Goal: Task Accomplishment & Management: Complete application form

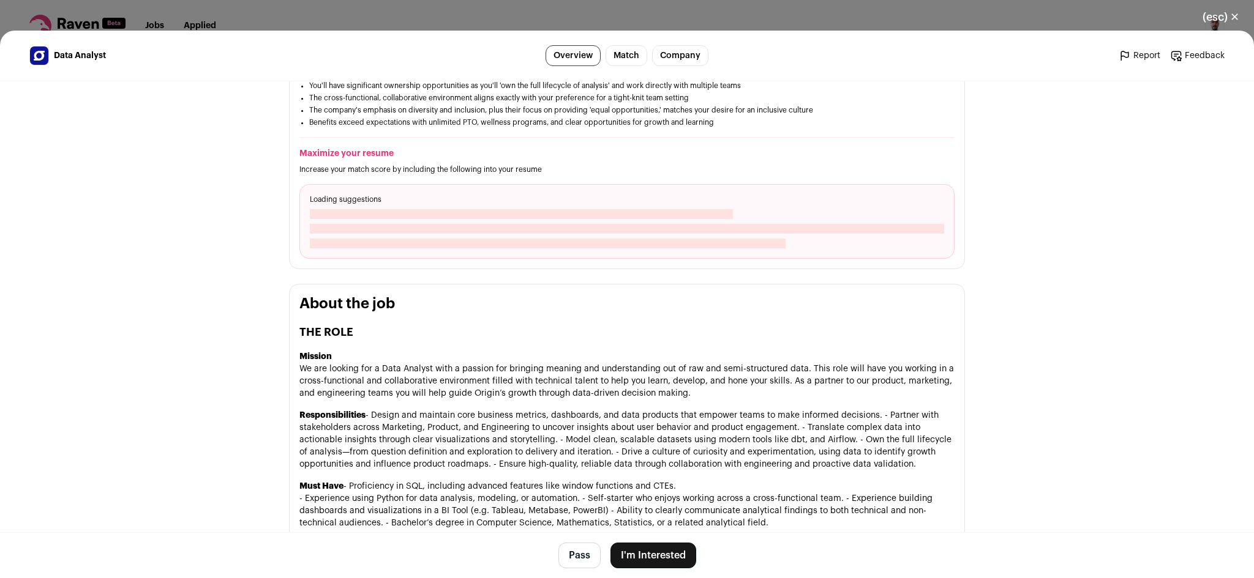
scroll to position [286, 0]
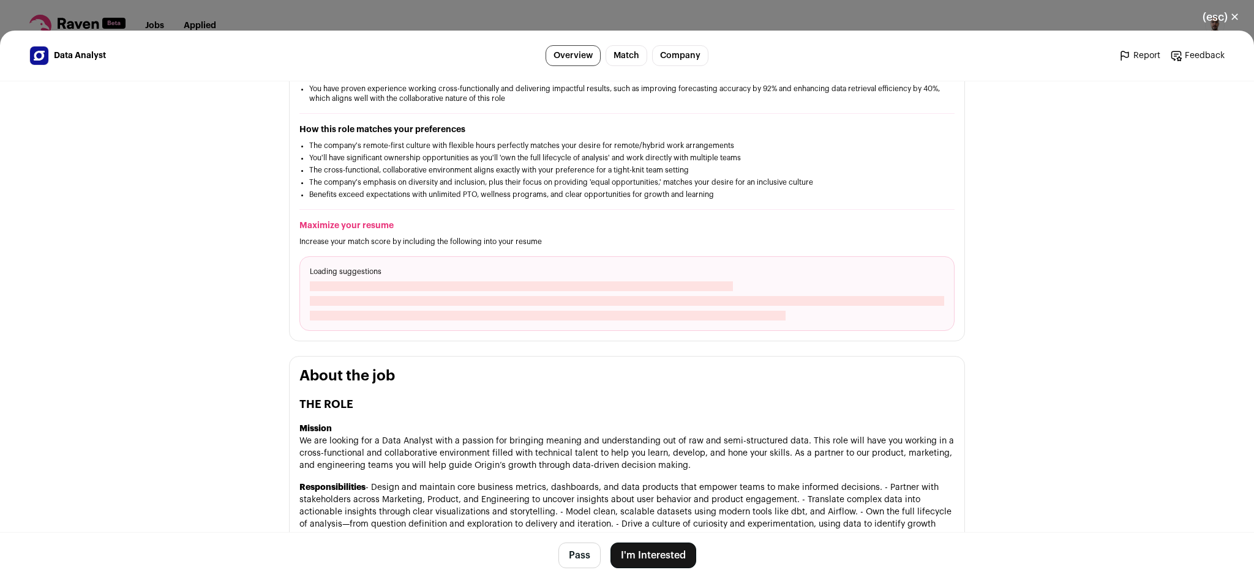
click at [653, 553] on button "I'm Interested" at bounding box center [653, 556] width 86 height 26
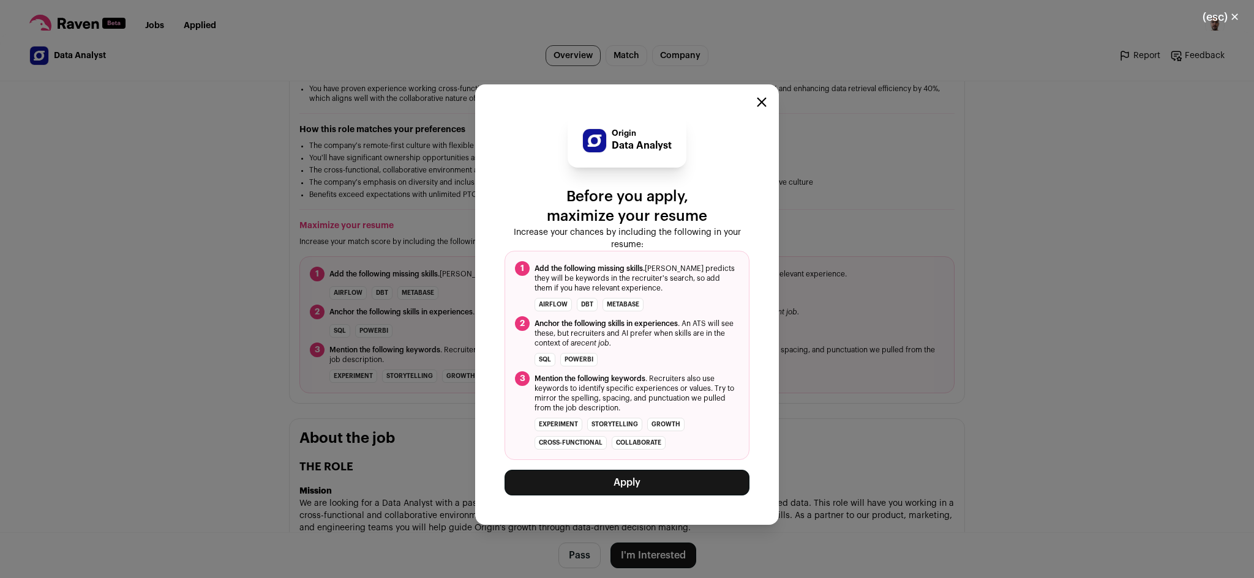
click at [614, 481] on button "Apply" at bounding box center [626, 483] width 245 height 26
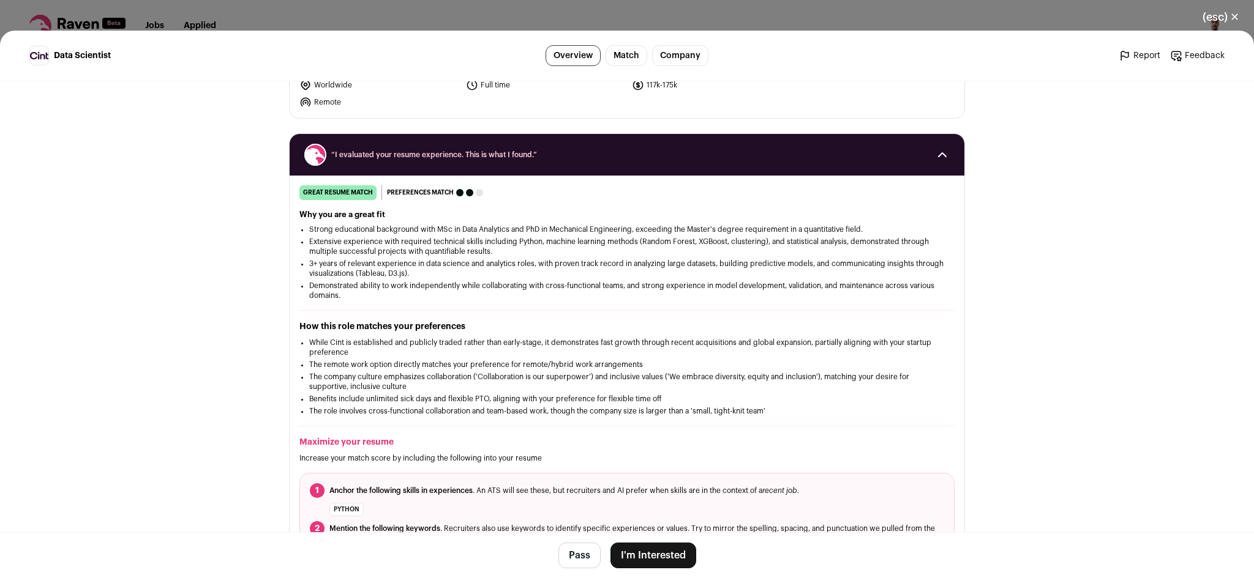
scroll to position [5, 0]
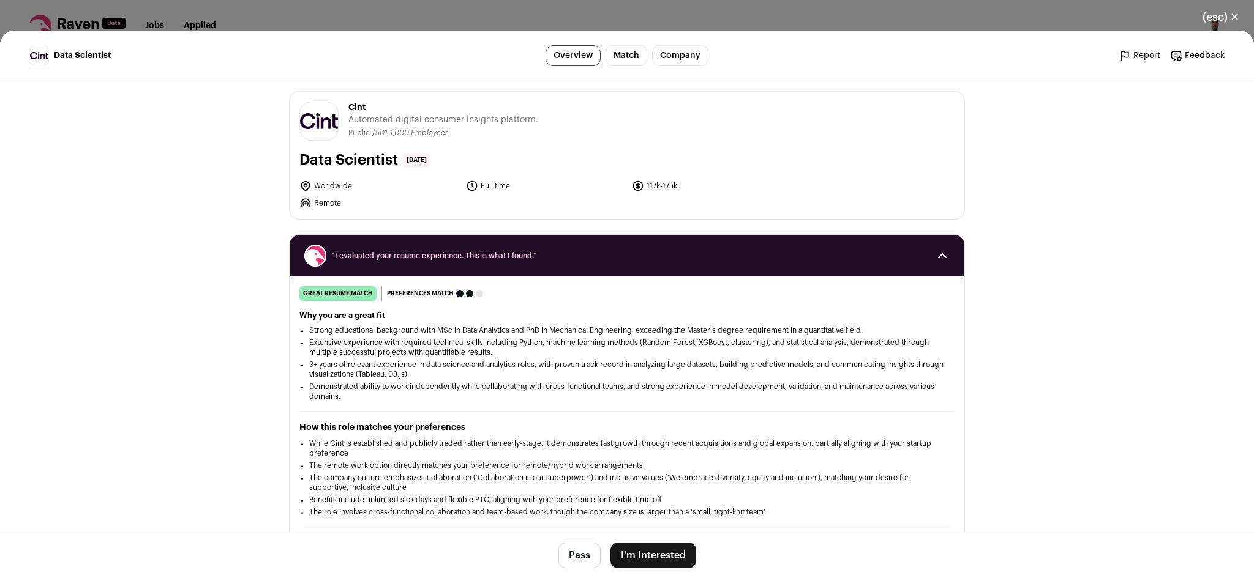
click at [1216, 21] on button "(esc) ✕" at bounding box center [1221, 17] width 66 height 27
